Goal: Find specific page/section: Find specific page/section

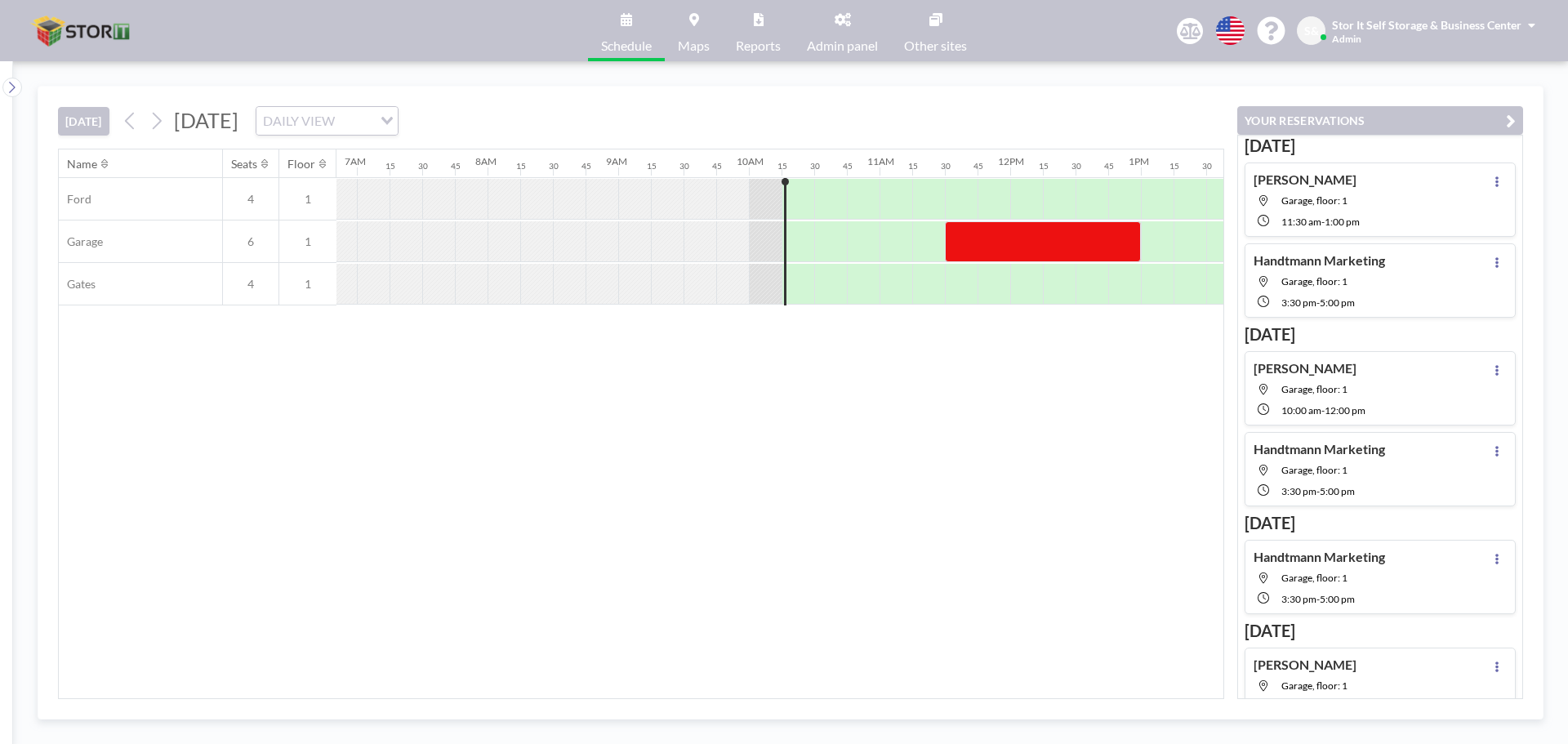
scroll to position [0, 1307]
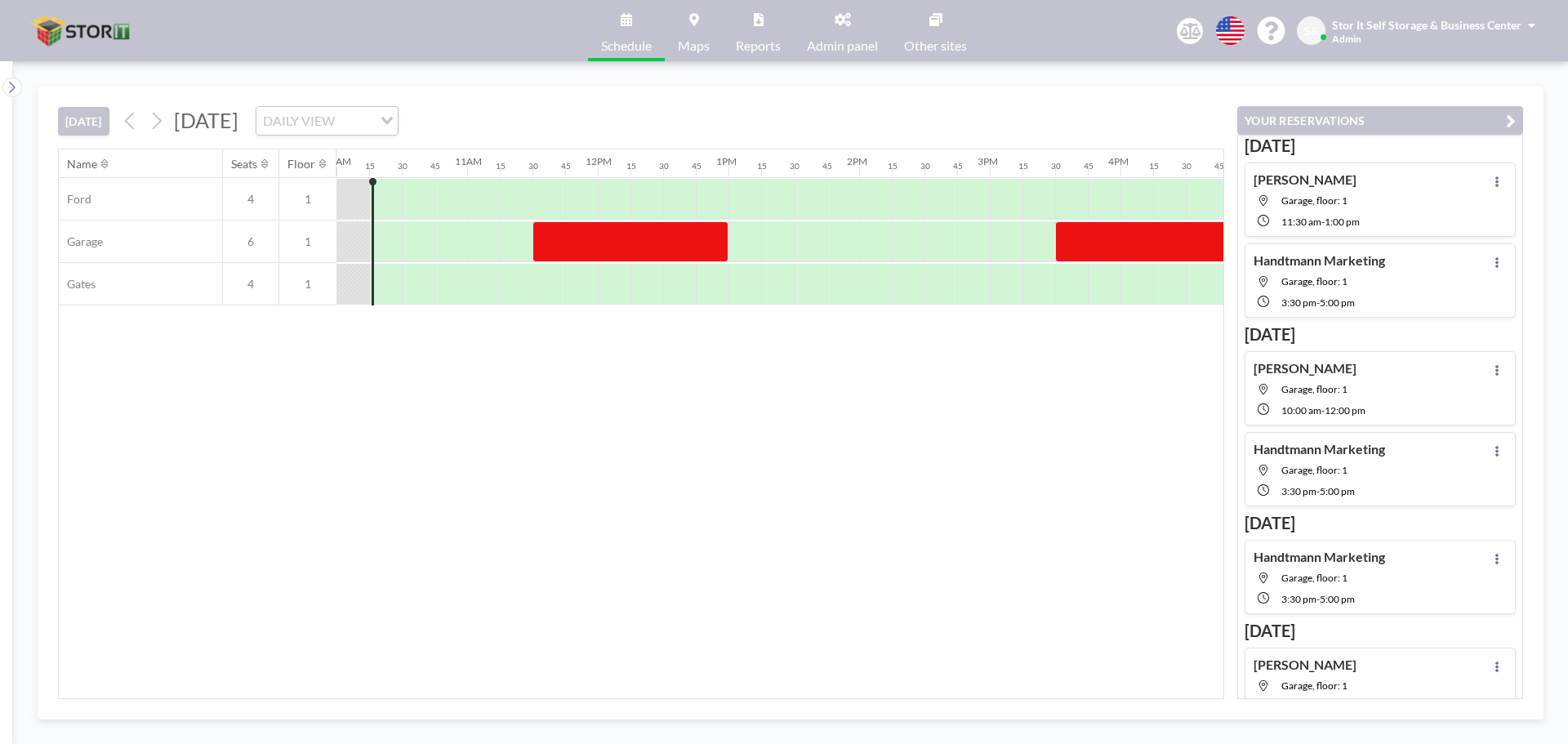
click at [1446, 86] on div "YOUR RESERVATIONS Today Patricia C. Garage, floor: 1 11:30 AM - 1:00 PM Handtma…" at bounding box center [1373, 392] width 299 height 613
click at [853, 510] on div "Name Seats Floor 12AM 15 30 45 1AM 15 30 45 2AM 15 30 45 3AM 15 30 45 4AM 15 30…" at bounding box center [641, 424] width 1165 height 548
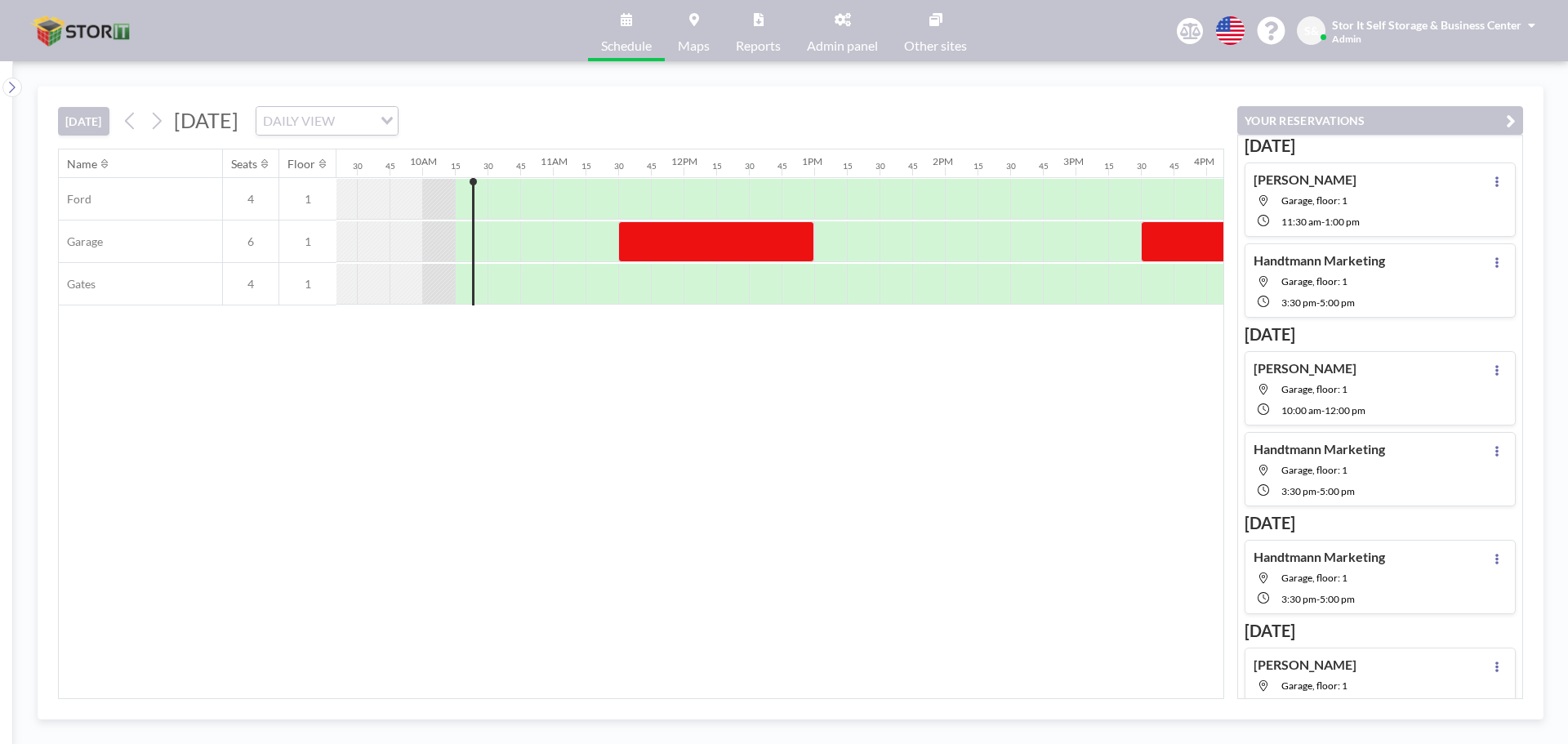
scroll to position [0, 1307]
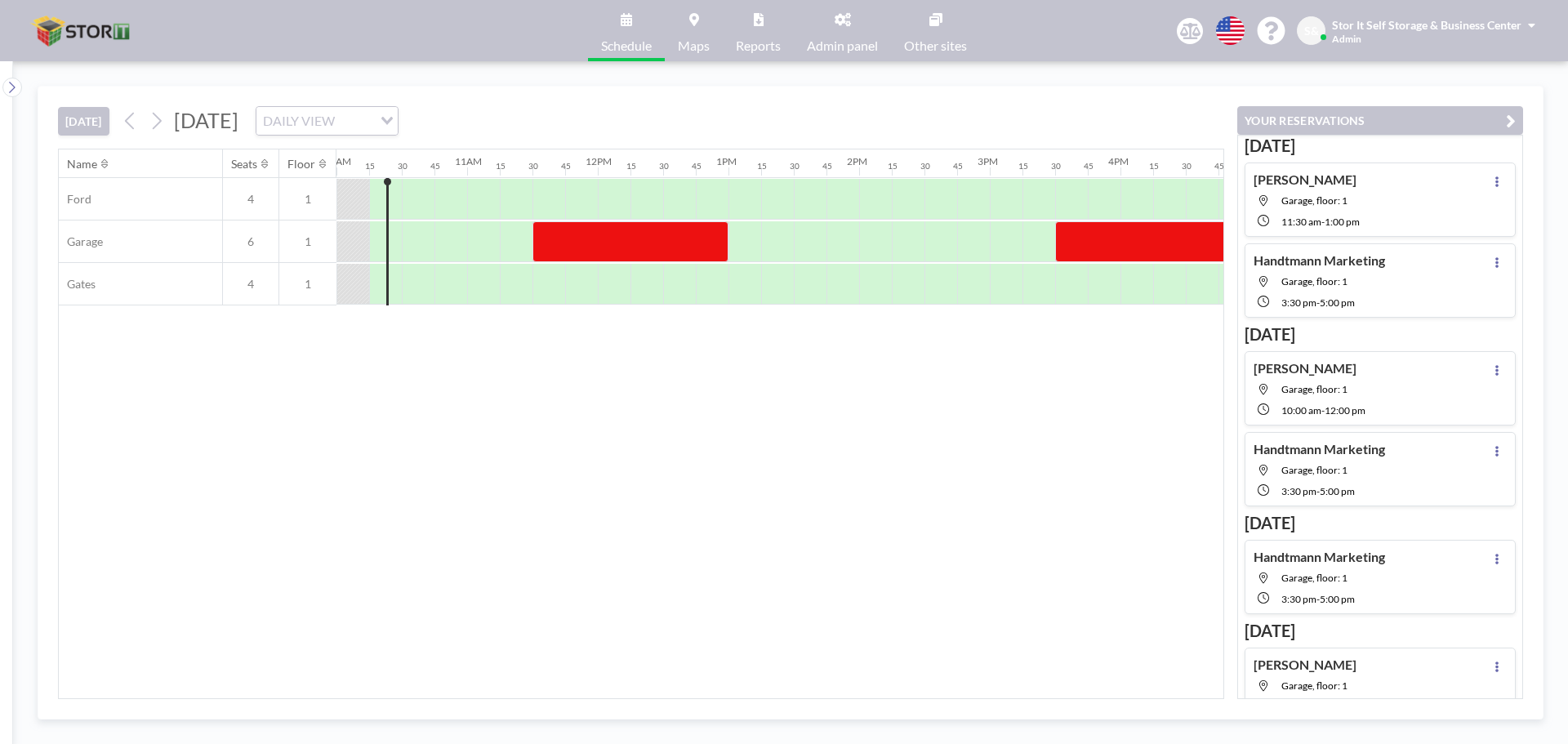
click at [864, 32] on link "Admin panel" at bounding box center [842, 30] width 97 height 61
click at [653, 121] on div "[DATE] [DATE] DAILY VIEW Loading..." at bounding box center [641, 117] width 1167 height 62
click at [372, 120] on div "DAILY VIEW" at bounding box center [315, 119] width 116 height 25
click at [548, 172] on li "WEEKLY VIEW" at bounding box center [548, 173] width 139 height 24
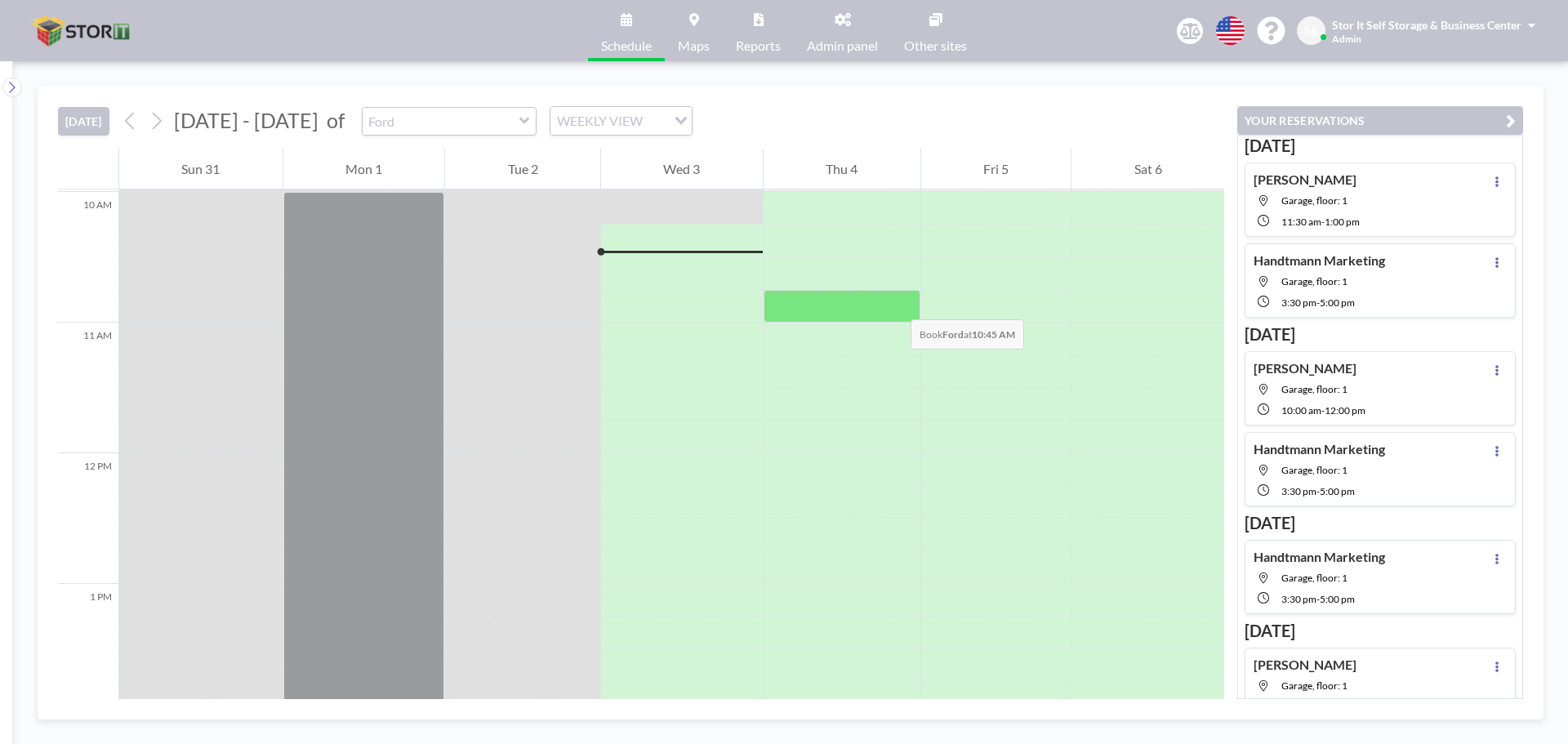
scroll to position [1306, 0]
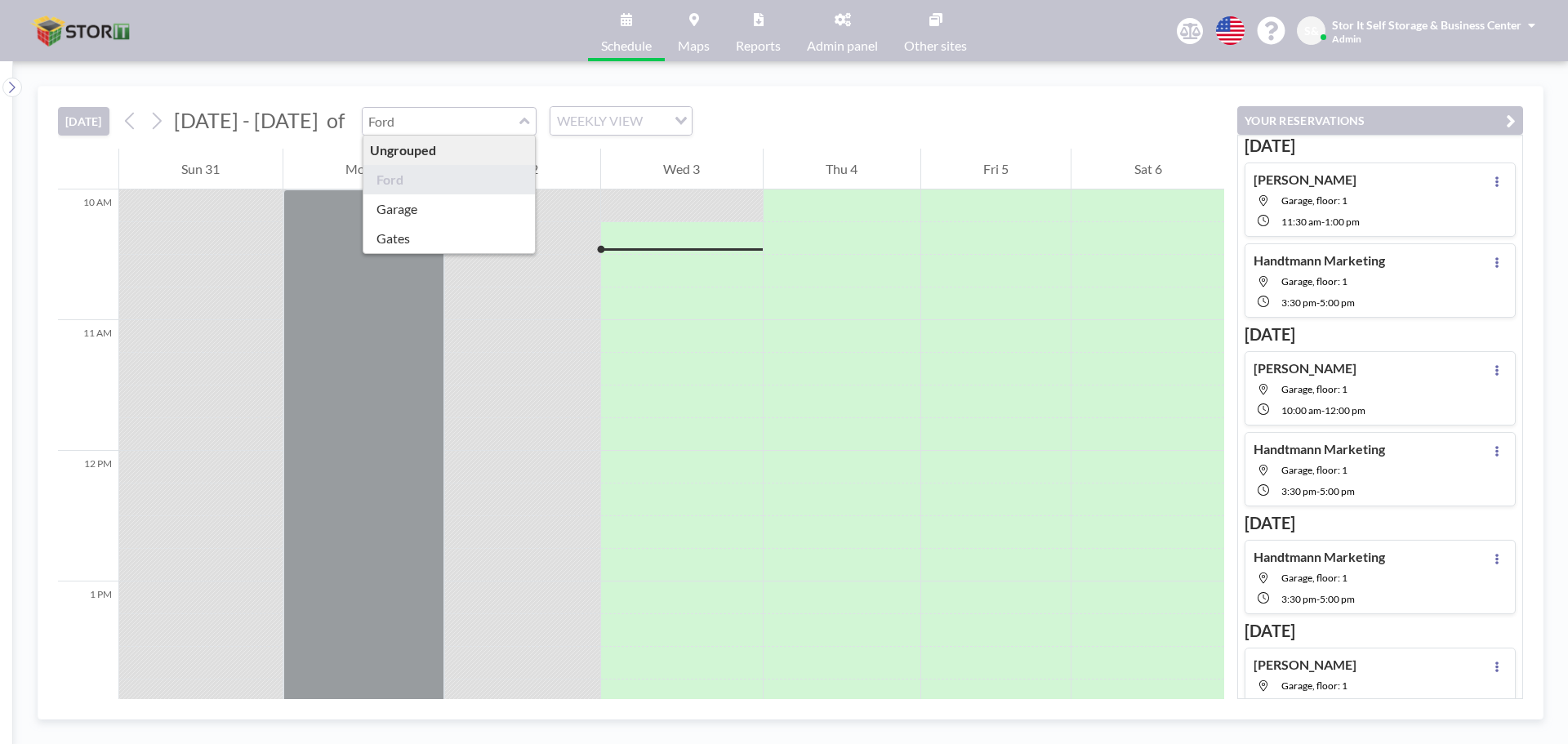
click at [456, 109] on input "text" at bounding box center [441, 121] width 157 height 27
type input "Ford"
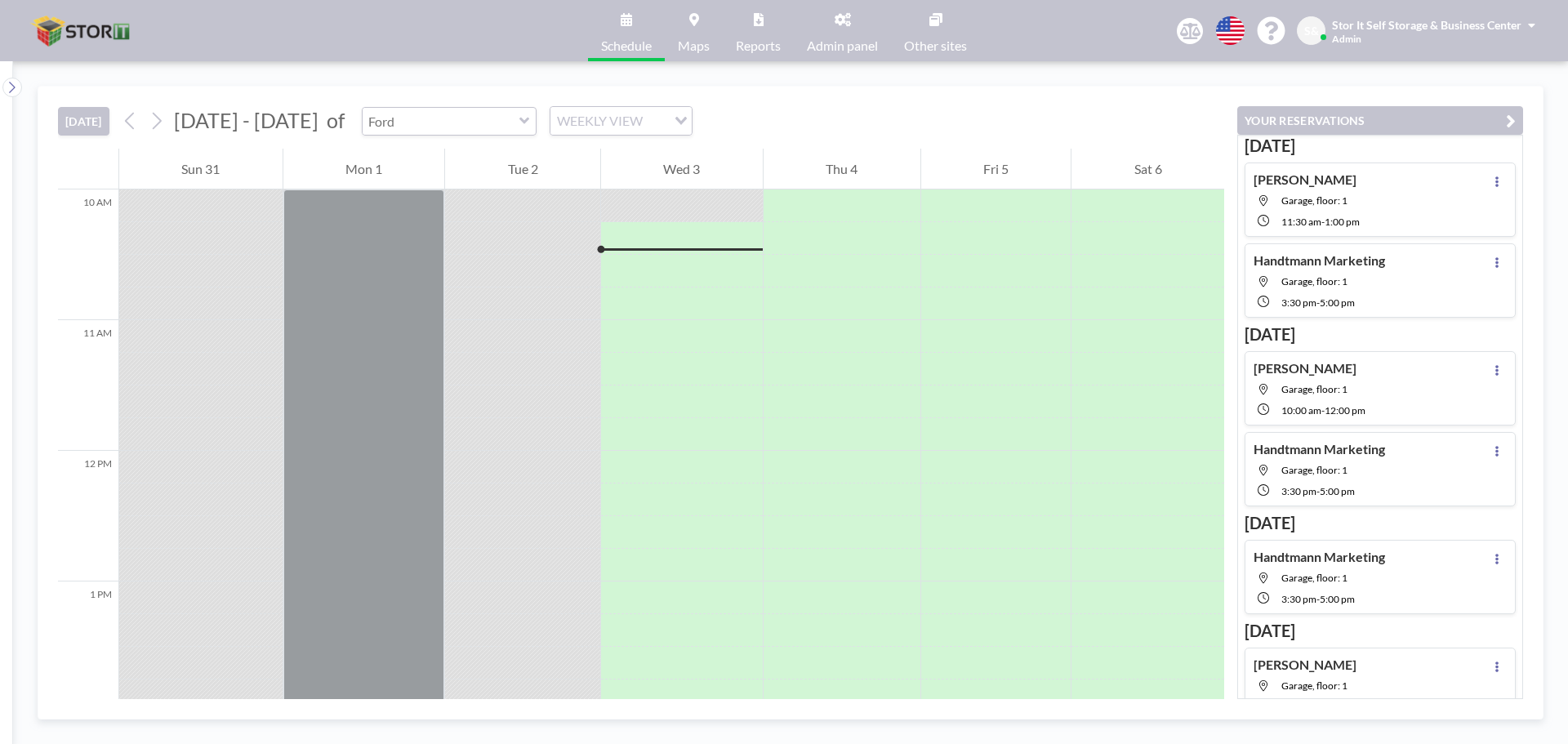
click at [413, 127] on input "text" at bounding box center [441, 121] width 157 height 27
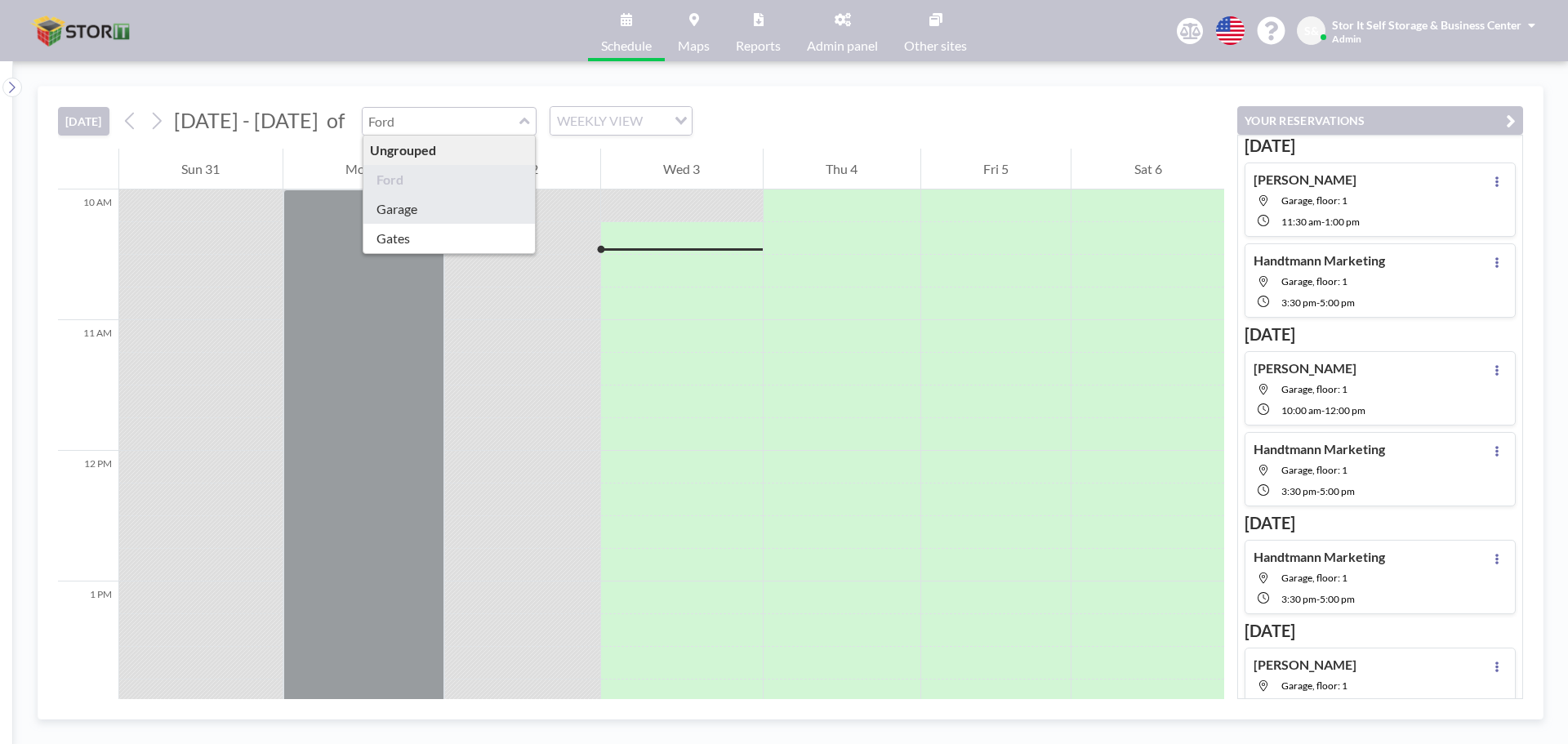
type input "Garage"
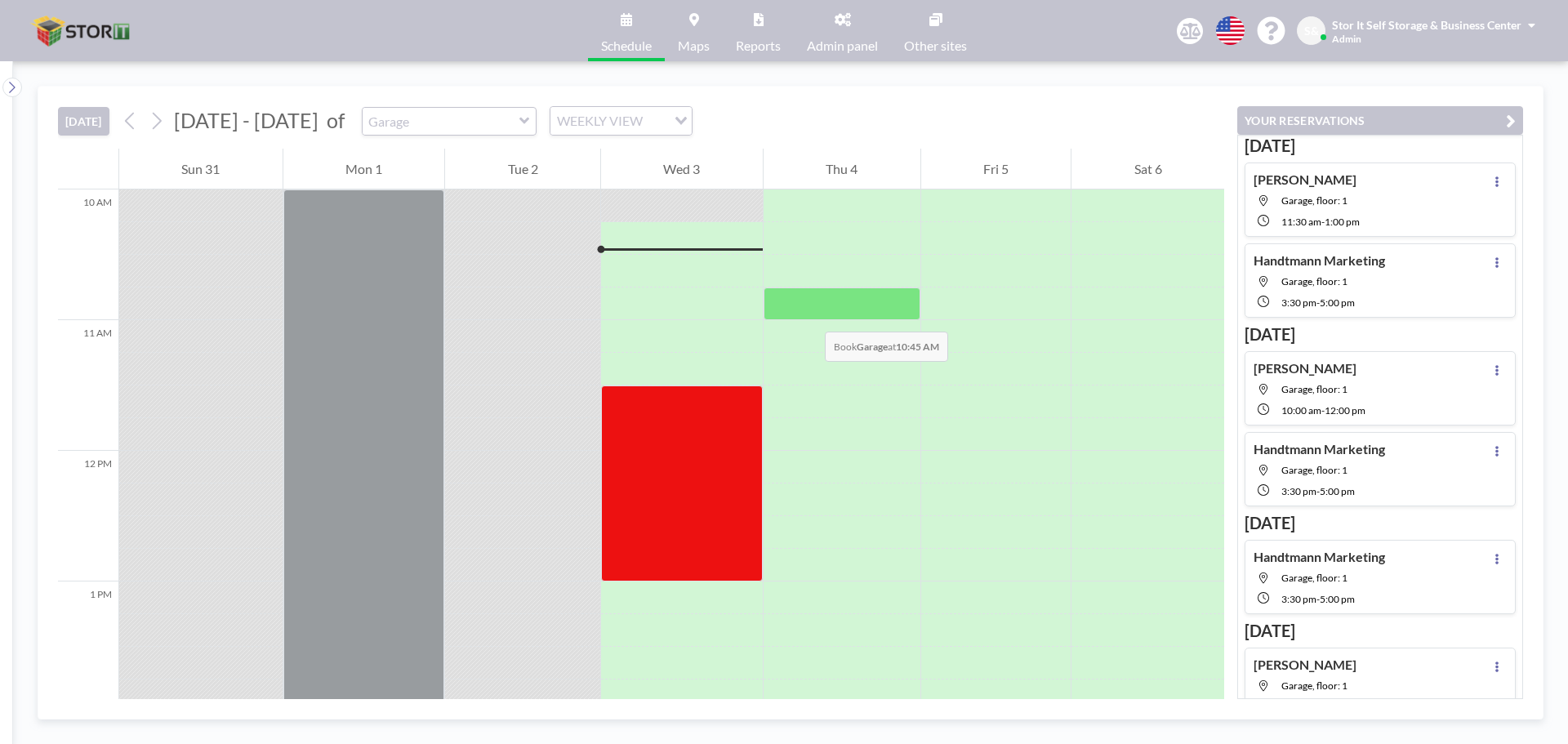
scroll to position [1735, 0]
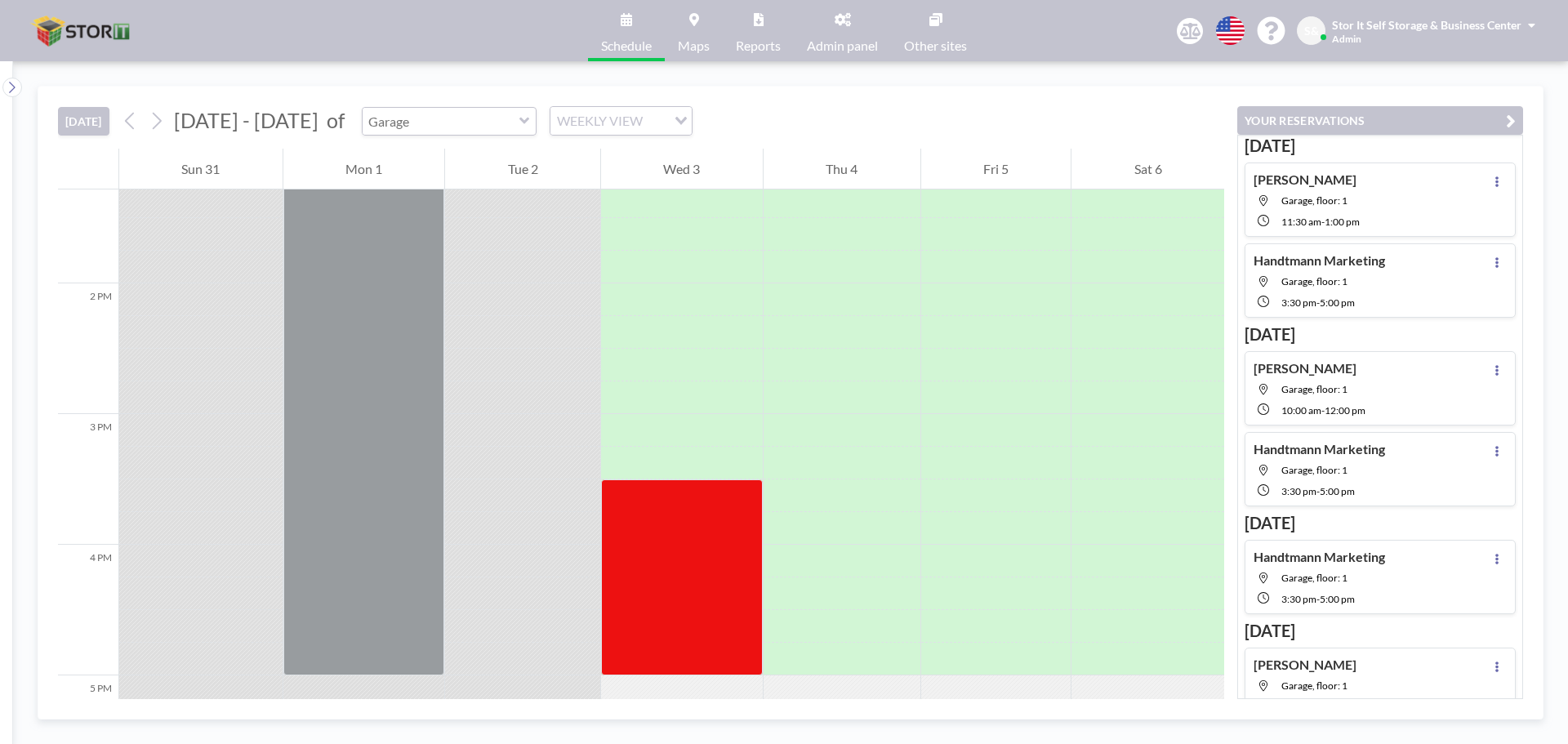
click at [447, 118] on input "text" at bounding box center [441, 121] width 157 height 27
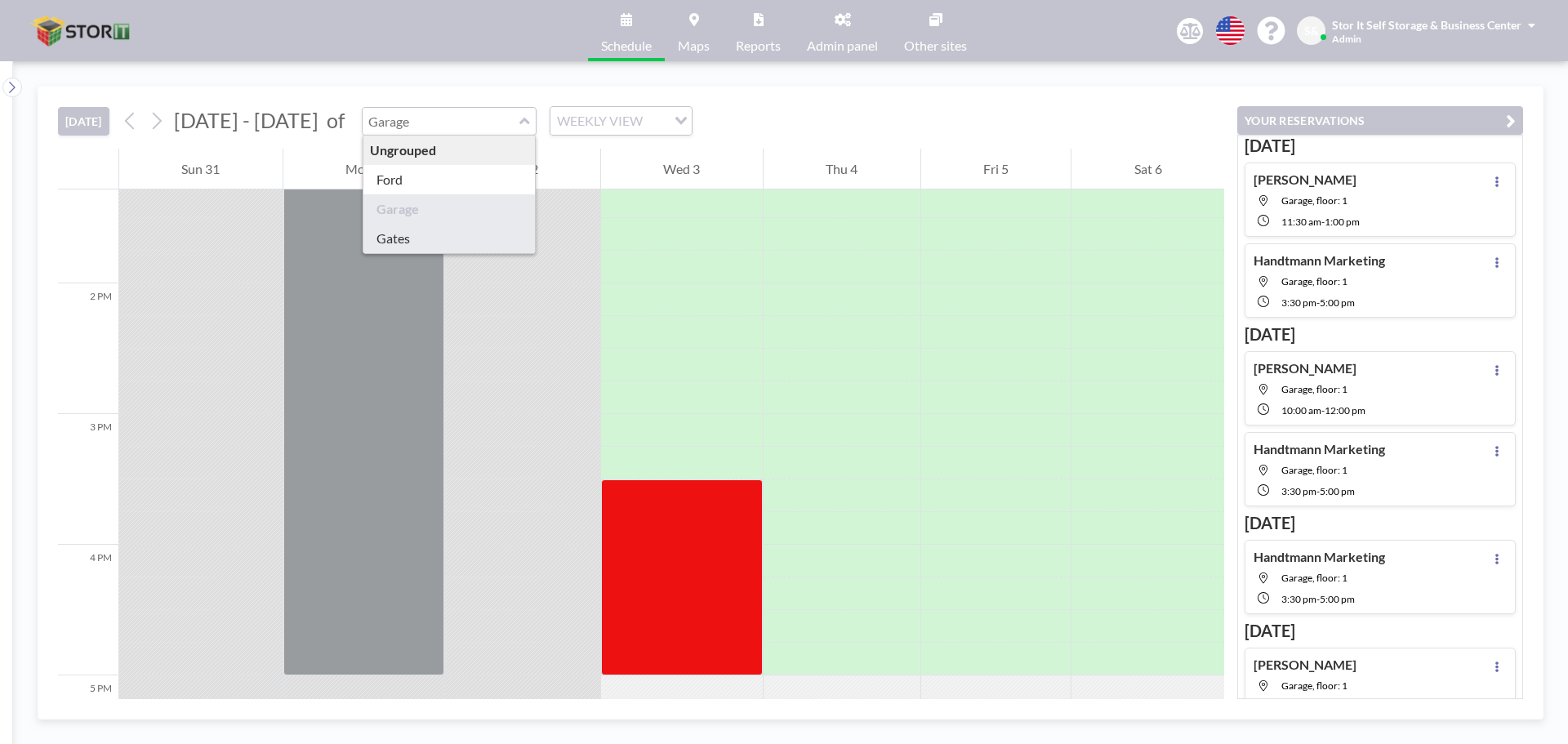
type input "Gates"
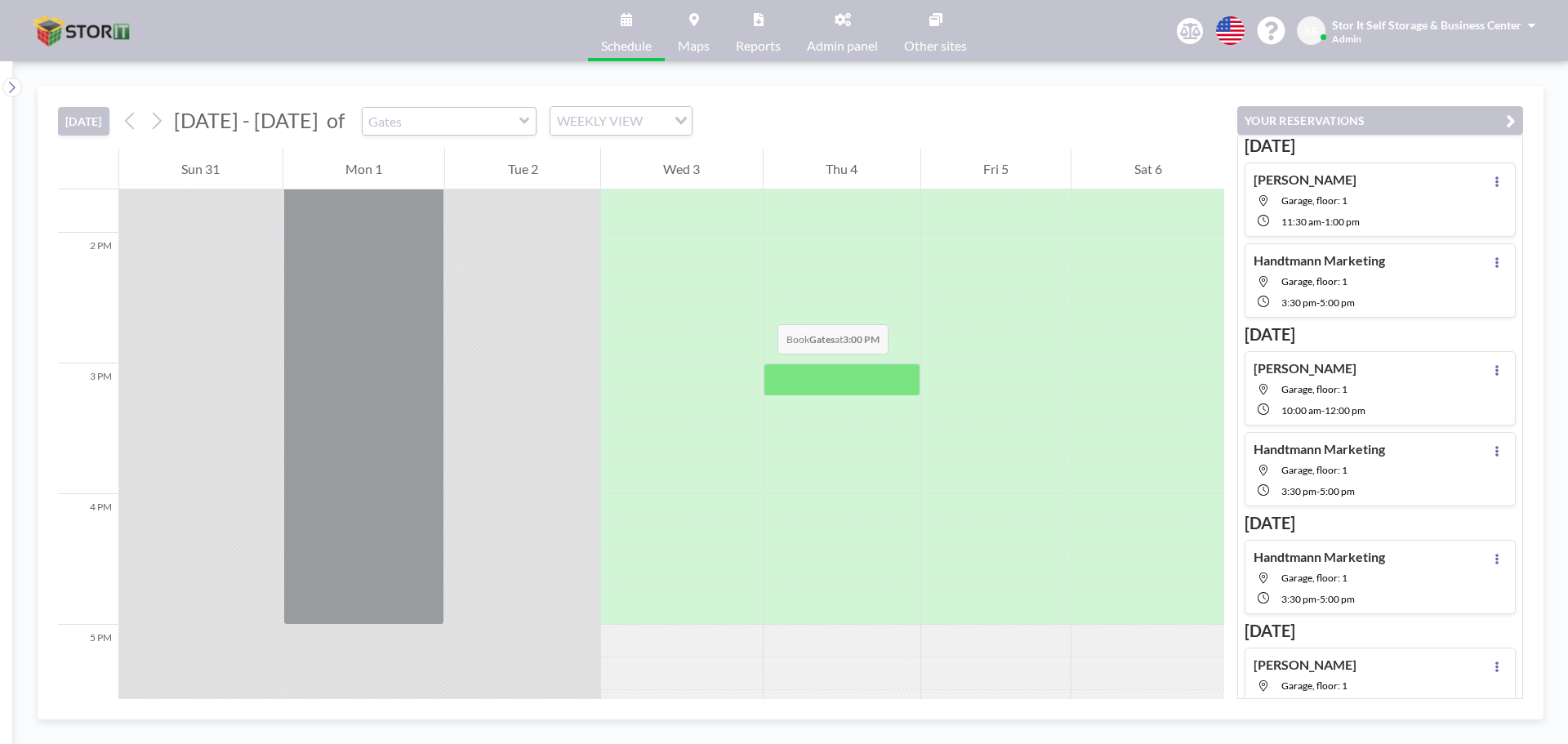
scroll to position [1827, 0]
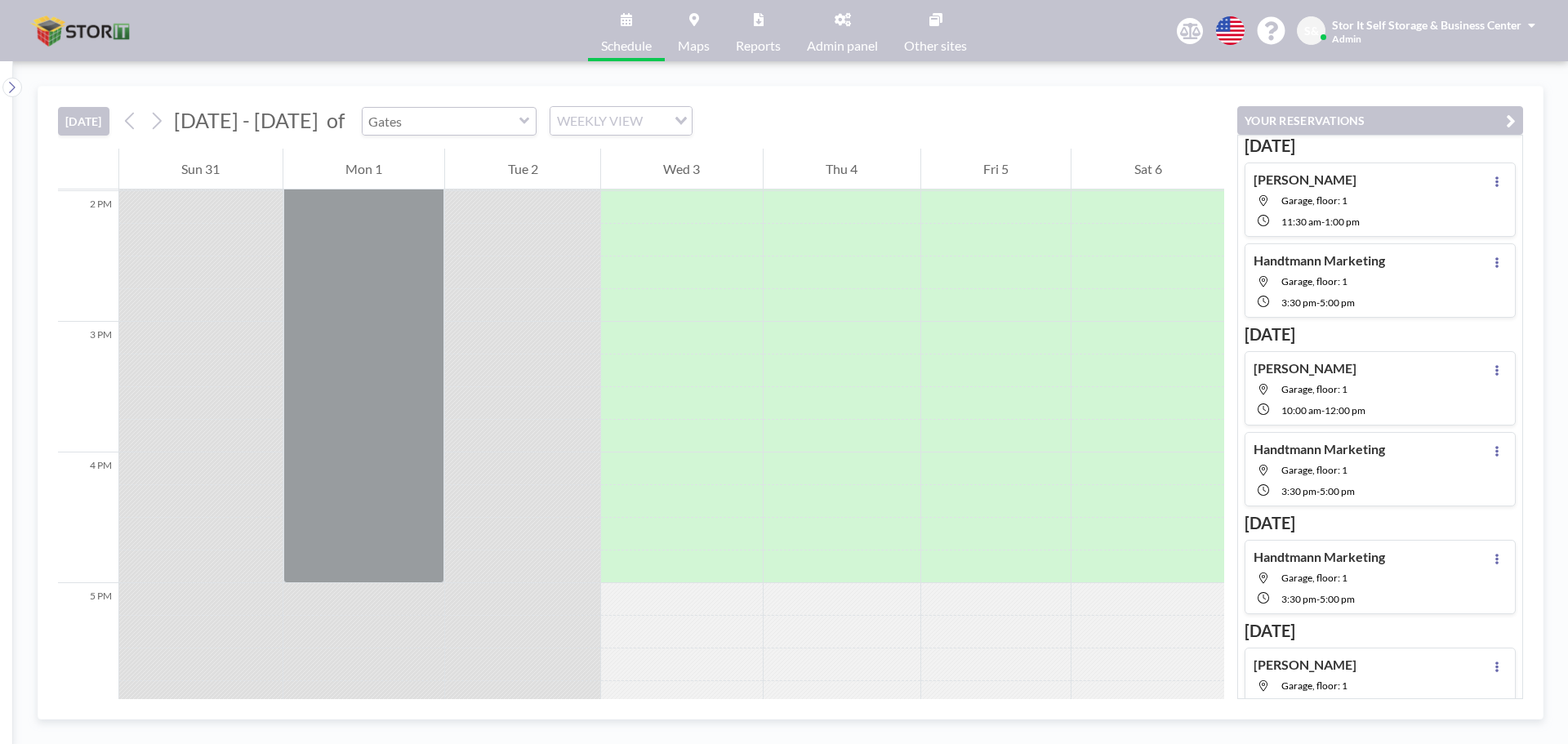
click at [385, 127] on input "text" at bounding box center [441, 121] width 157 height 27
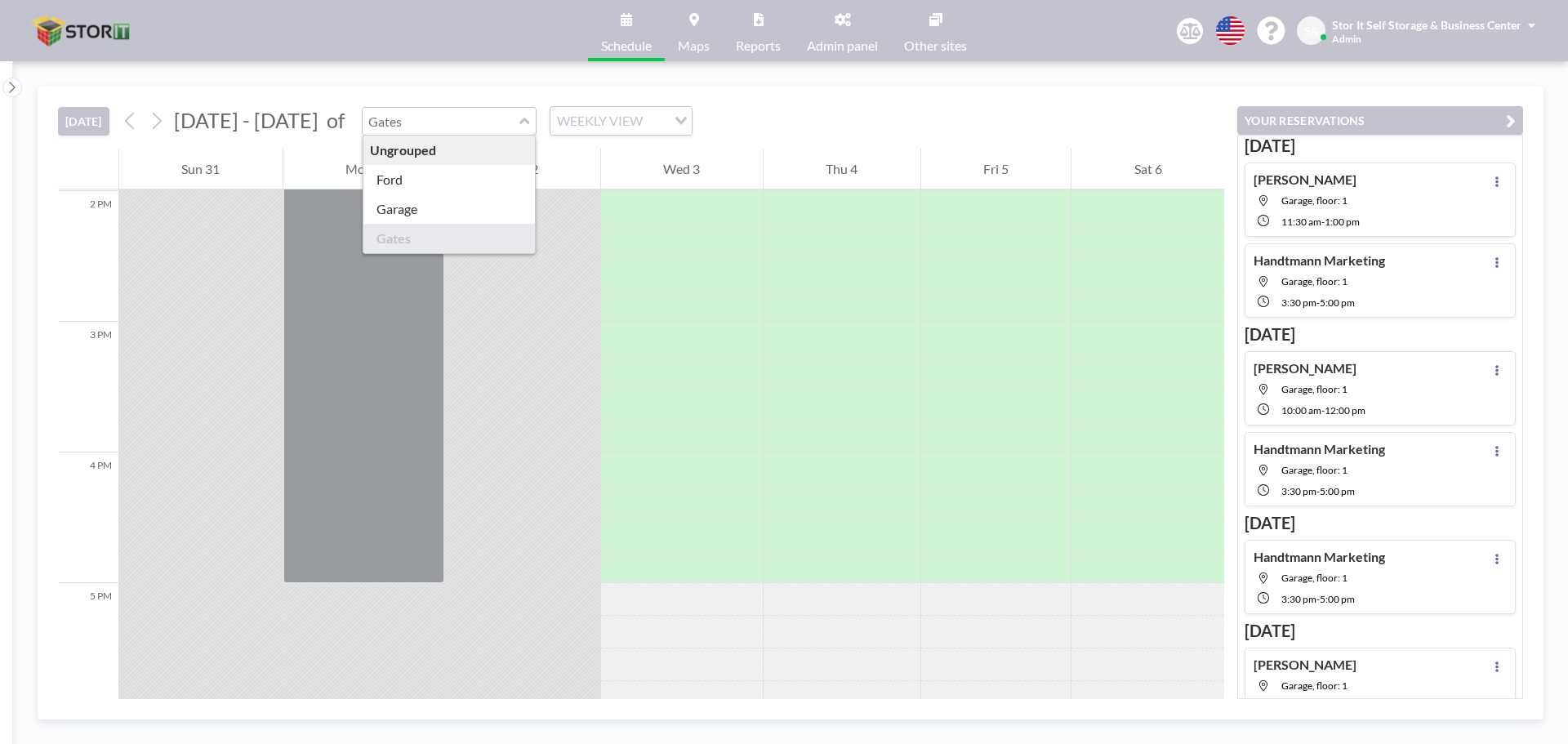
type input "Gates"
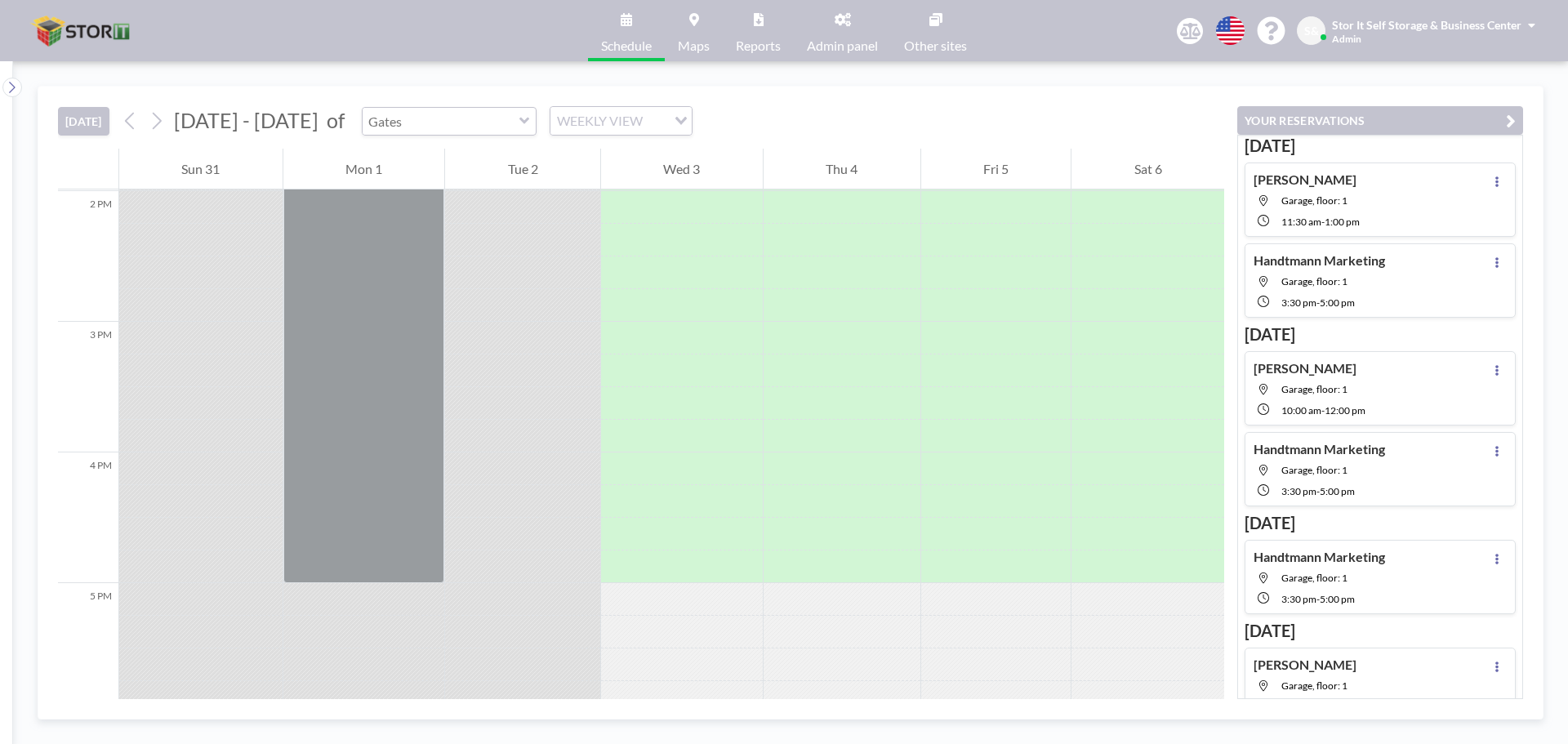
click at [435, 108] on input "text" at bounding box center [441, 121] width 157 height 27
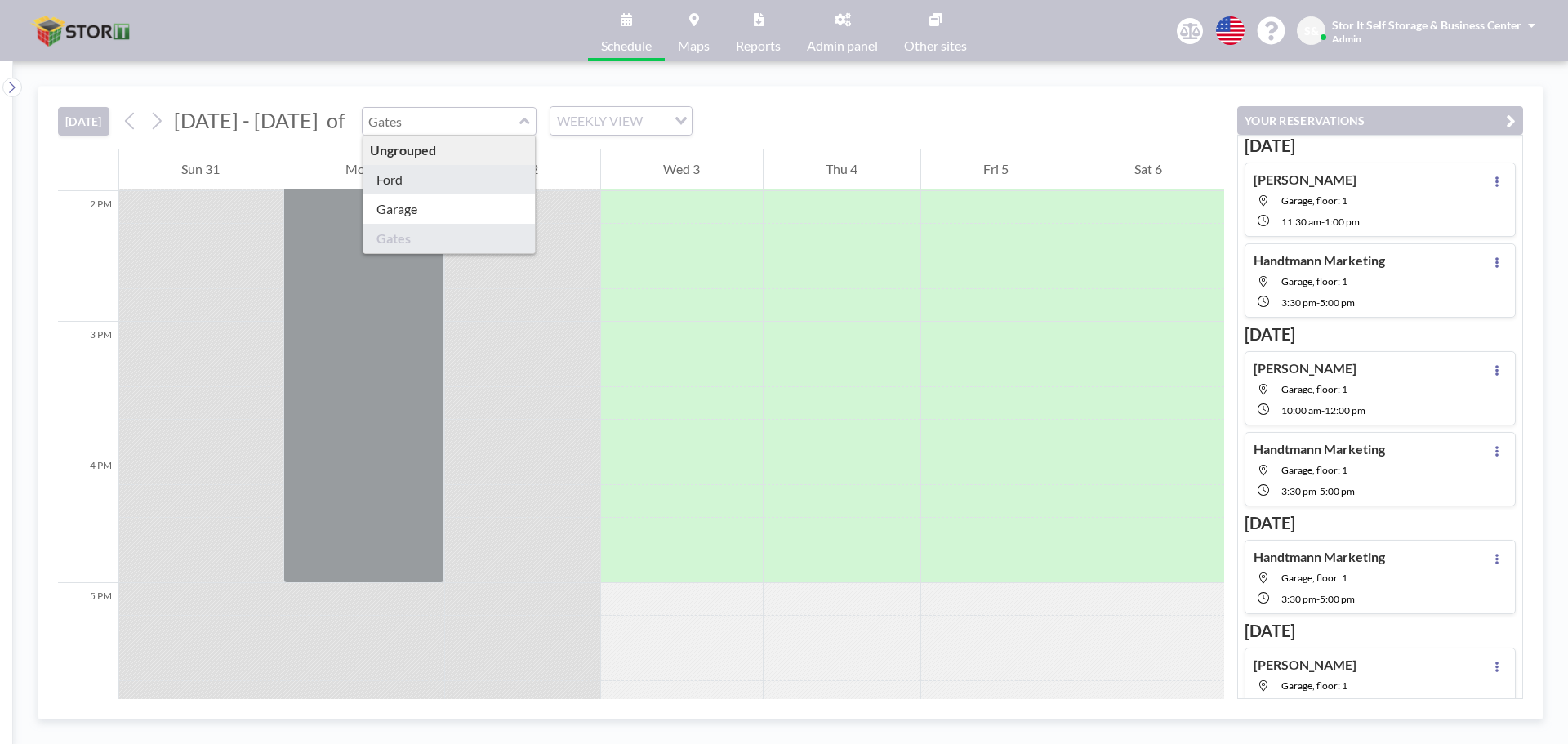
type input "Ford"
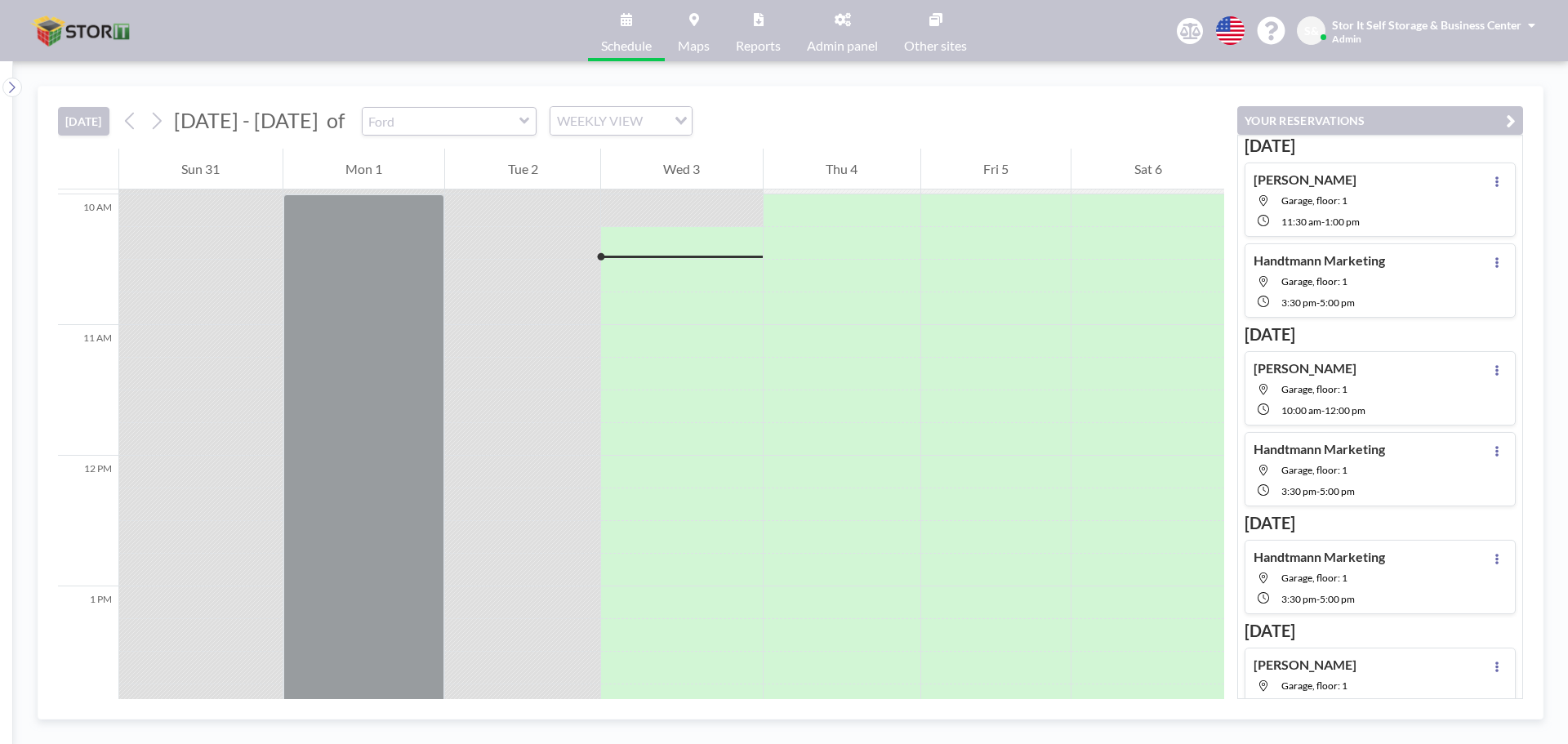
scroll to position [1306, 0]
click at [1195, 118] on div "[DATE] [DATE] - [DATE] of Ford WEEKLY VIEW Loading..." at bounding box center [641, 117] width 1167 height 62
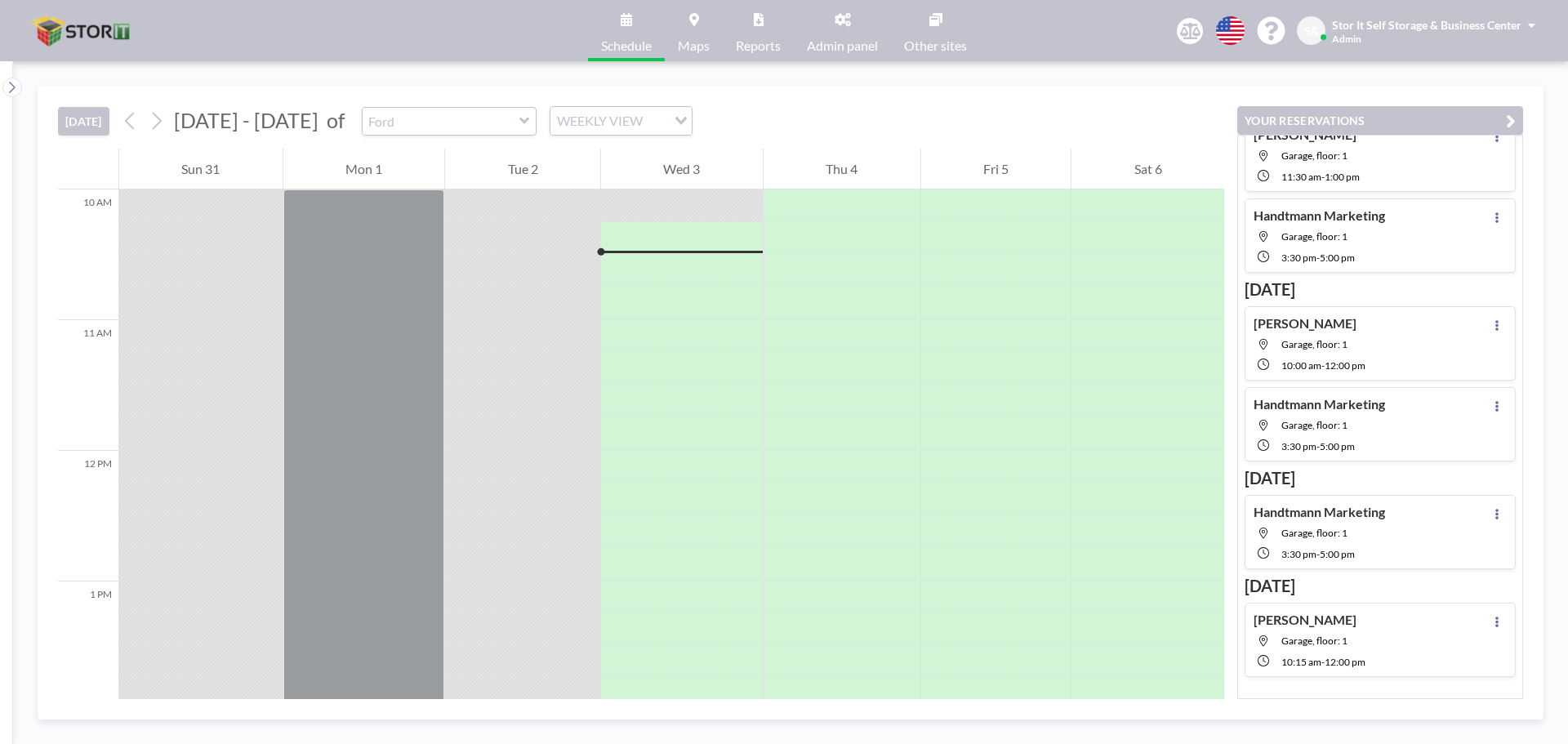
scroll to position [0, 0]
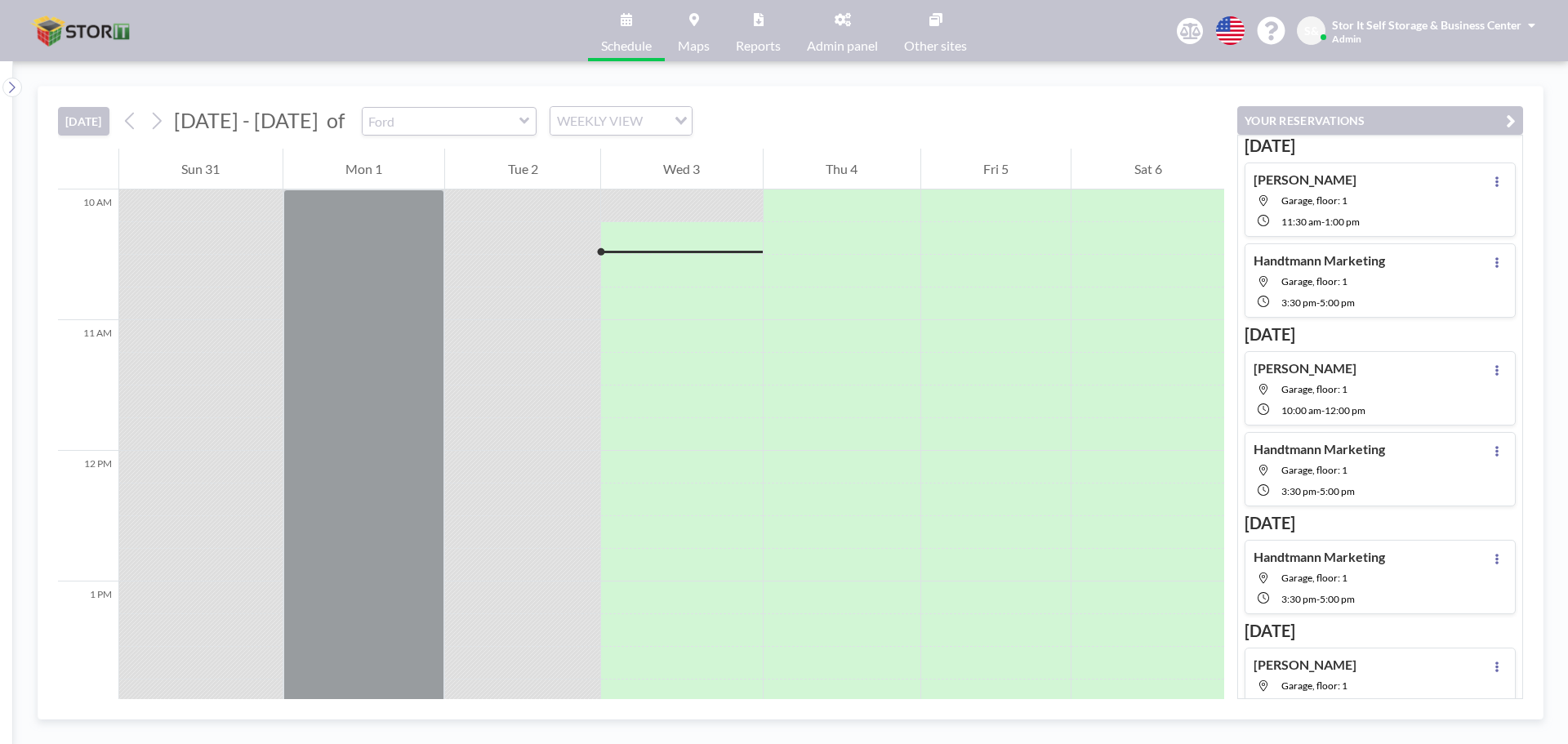
click at [728, 26] on link "Reports" at bounding box center [758, 30] width 71 height 61
